Goal: Navigation & Orientation: Find specific page/section

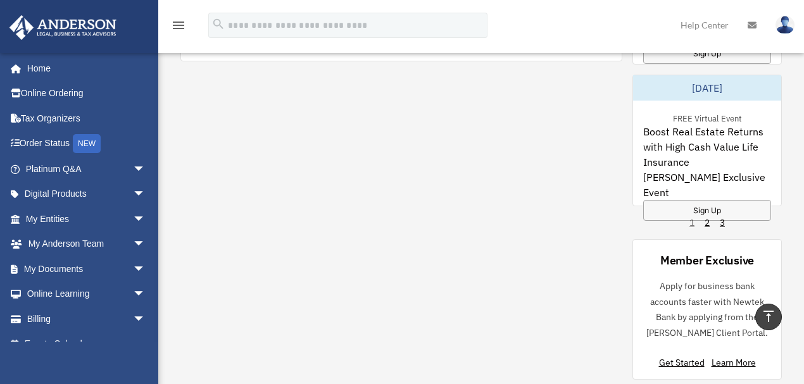
scroll to position [925, 0]
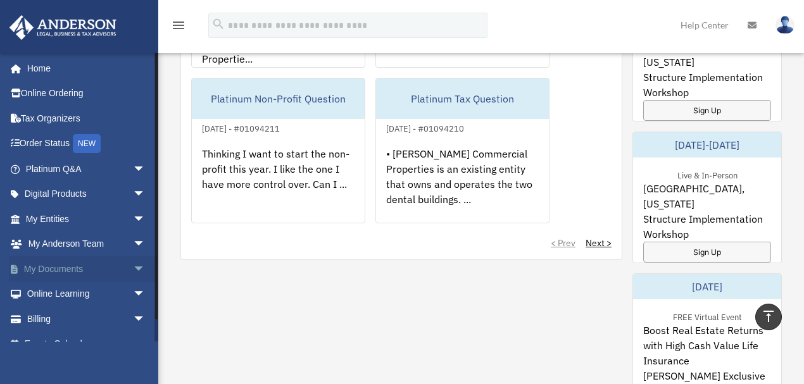
click at [133, 267] on span "arrow_drop_down" at bounding box center [145, 269] width 25 height 26
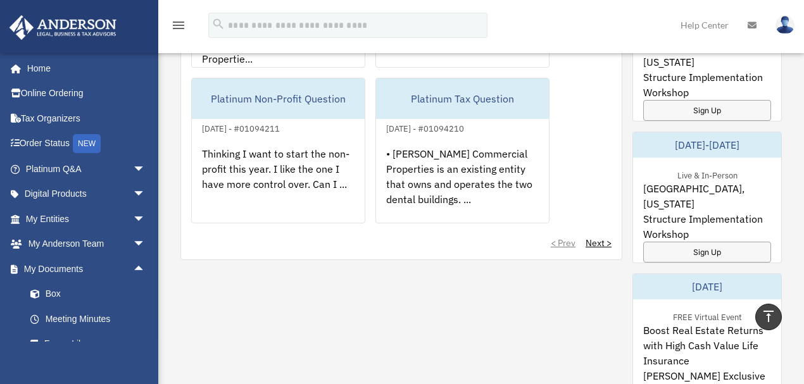
click at [300, 295] on div "My Questions All Submitted Answered Closed Normal Expedited Platinum LLC Questi…" at bounding box center [480, 213] width 601 height 730
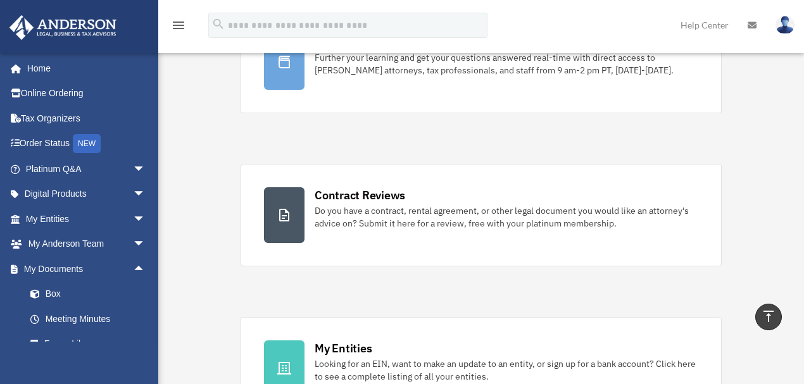
scroll to position [0, 0]
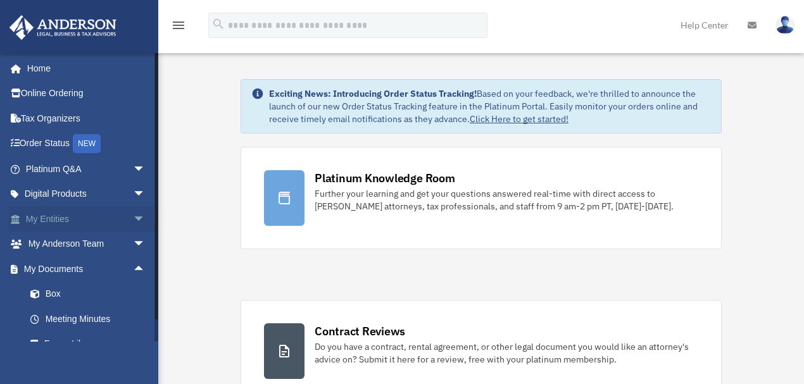
click at [122, 218] on link "My Entities arrow_drop_down" at bounding box center [87, 218] width 156 height 25
click at [47, 220] on link "My Entities arrow_drop_down" at bounding box center [87, 218] width 156 height 25
click at [133, 218] on span "arrow_drop_down" at bounding box center [145, 219] width 25 height 26
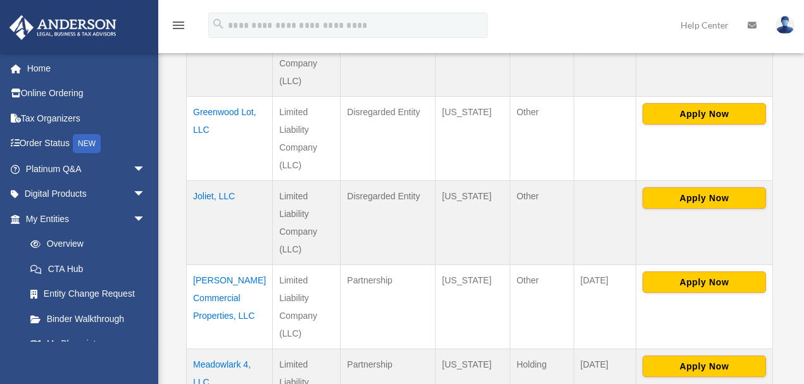
scroll to position [1013, 0]
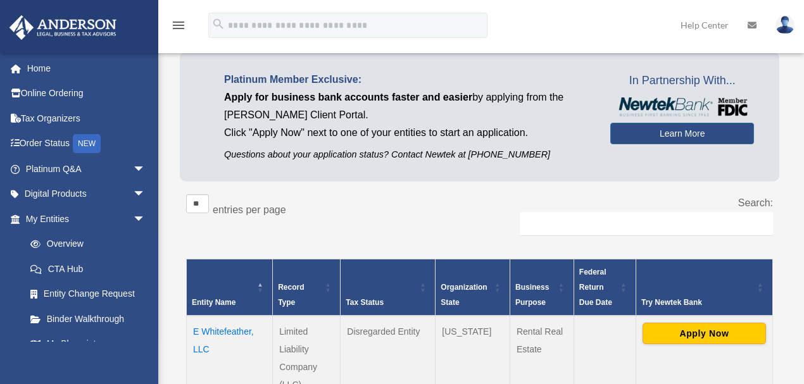
scroll to position [141, 0]
